Goal: Navigation & Orientation: Find specific page/section

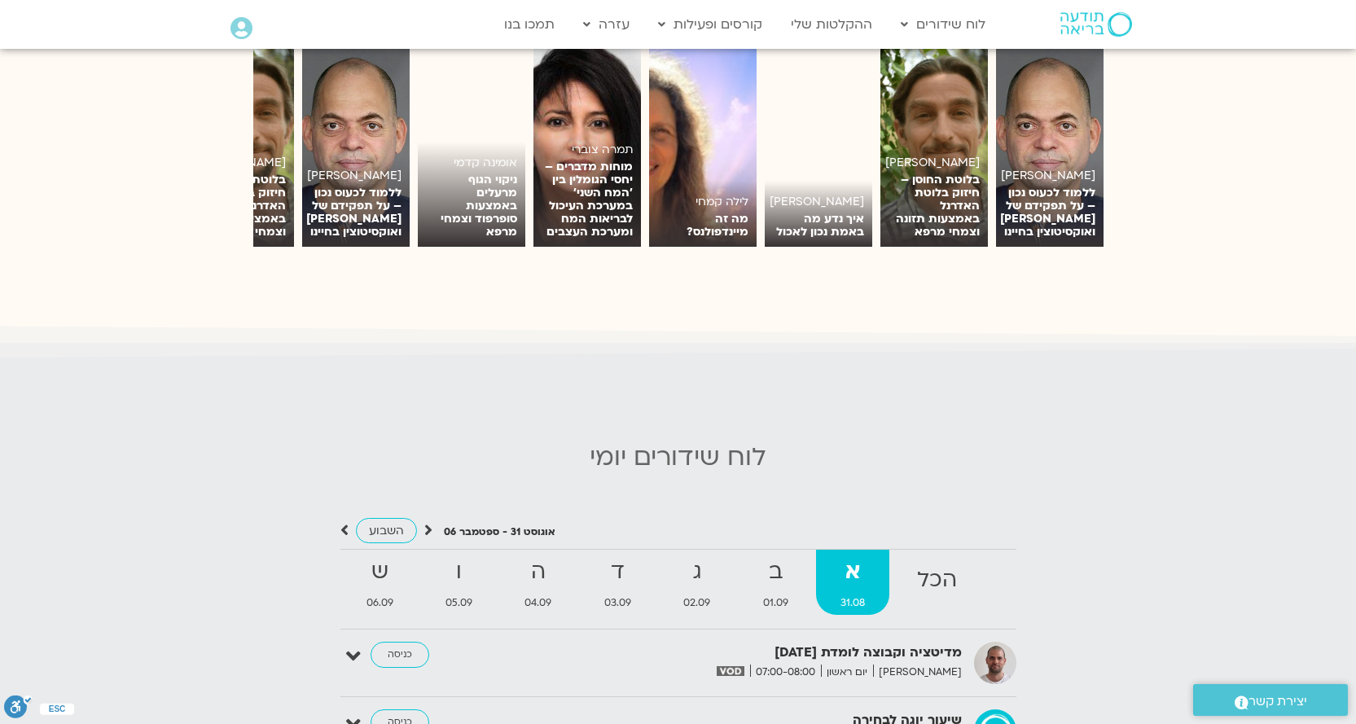
scroll to position [1266, 0]
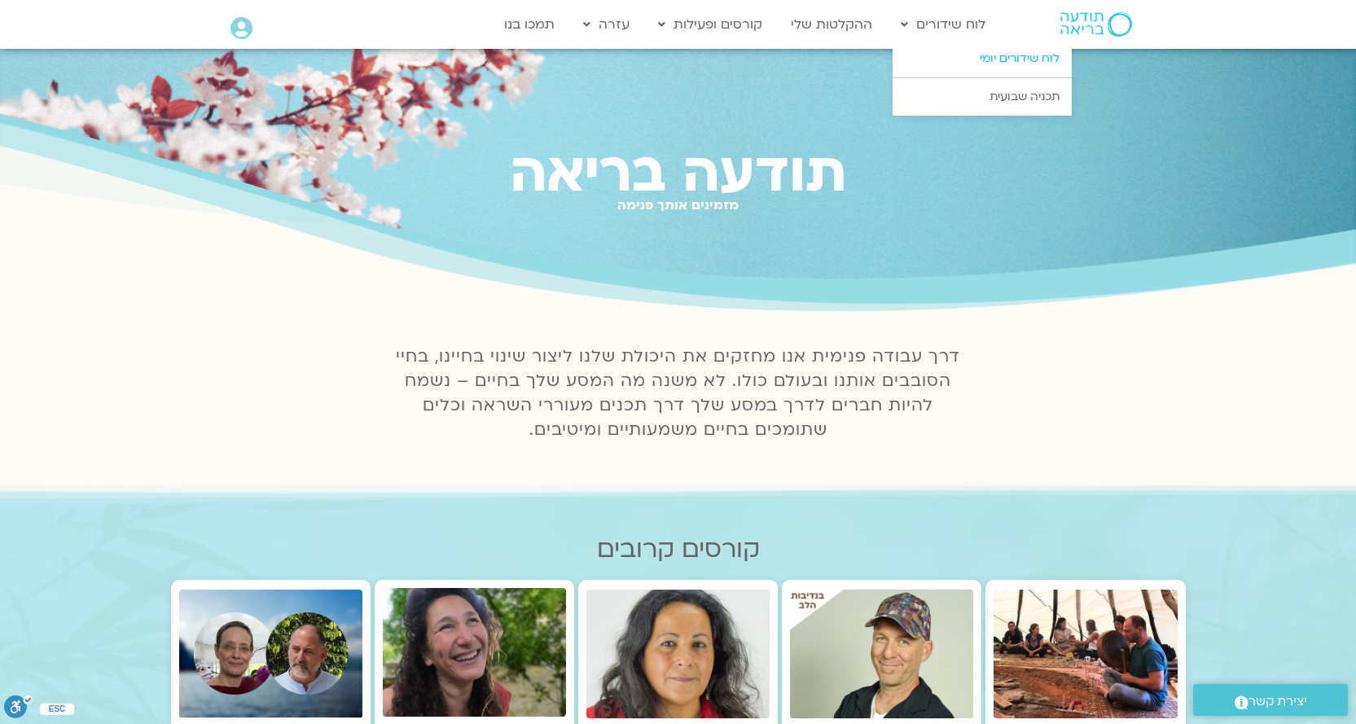
click at [994, 58] on link "לוח שידורים יומי" at bounding box center [982, 58] width 179 height 37
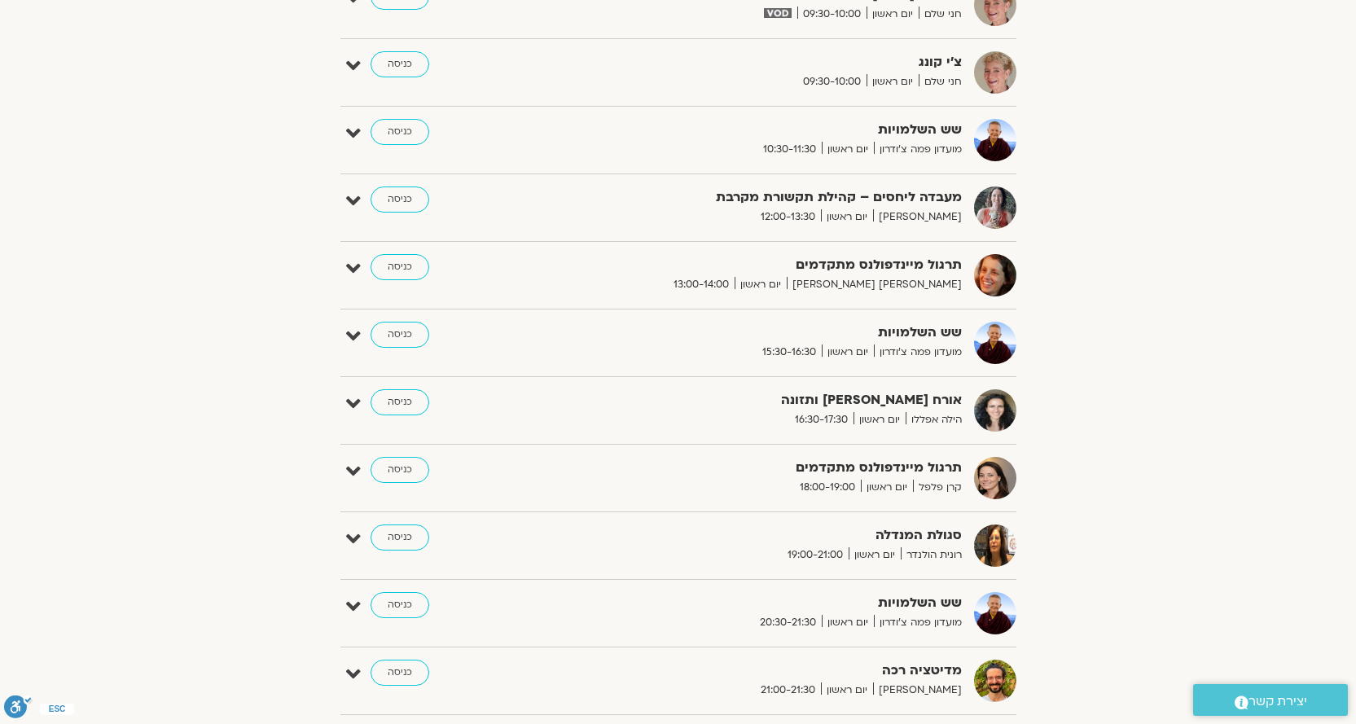
scroll to position [896, 0]
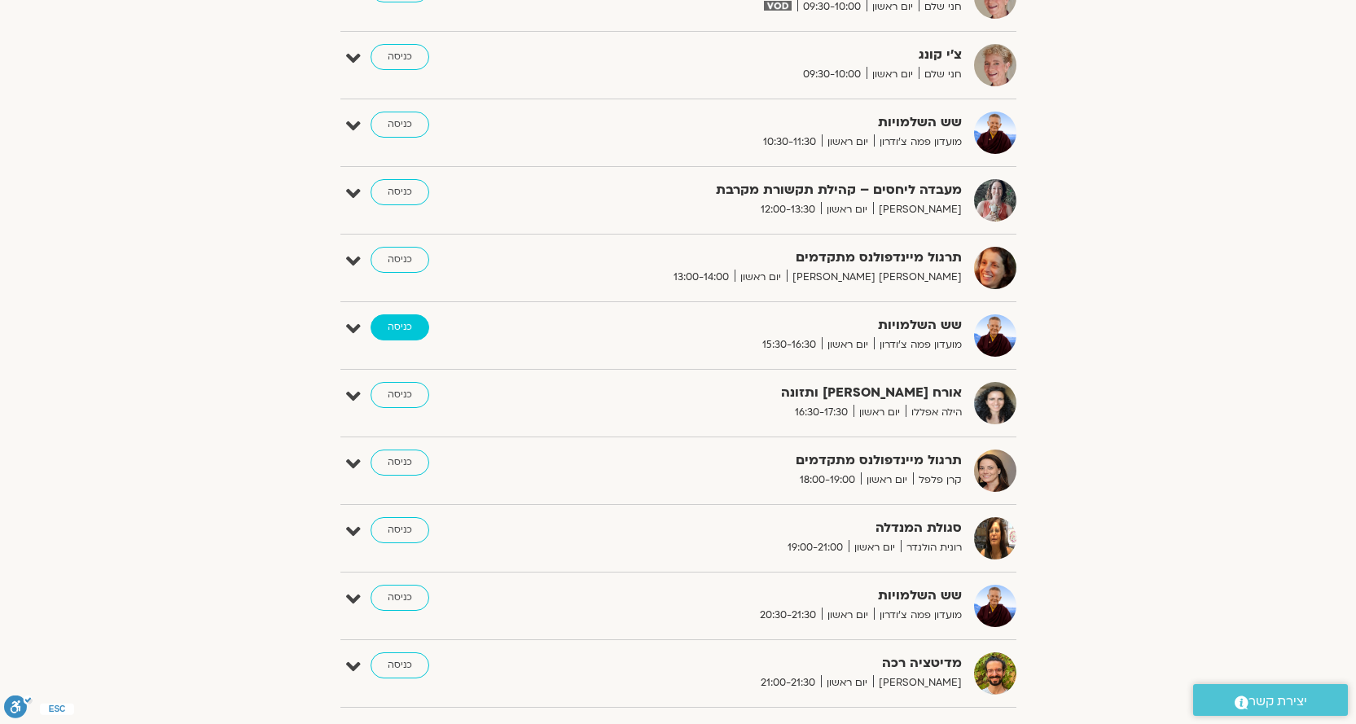
click at [409, 329] on link "כניסה" at bounding box center [400, 327] width 59 height 26
